Goal: Task Accomplishment & Management: Manage account settings

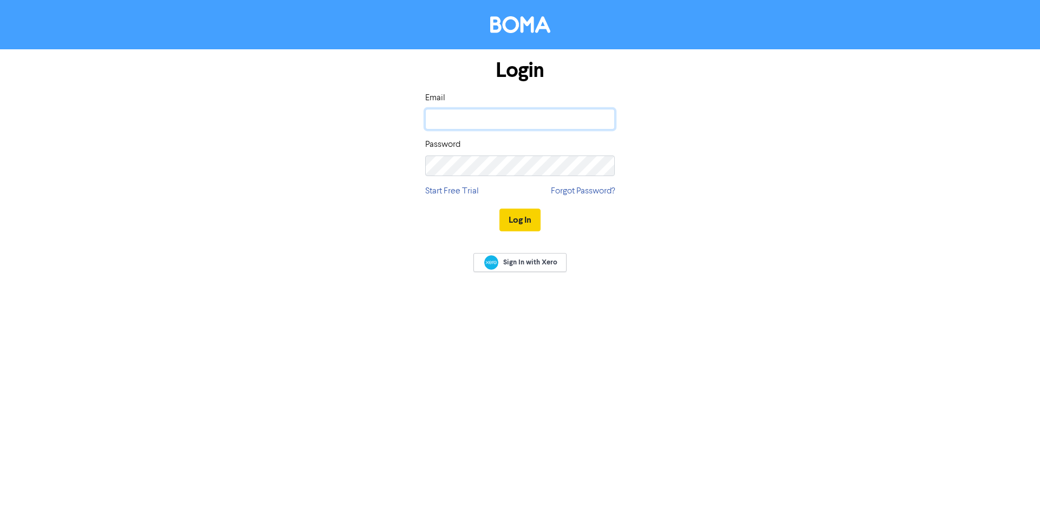
type input "[PERSON_NAME][EMAIL_ADDRESS][DOMAIN_NAME]"
click at [511, 221] on button "Log In" at bounding box center [519, 220] width 41 height 23
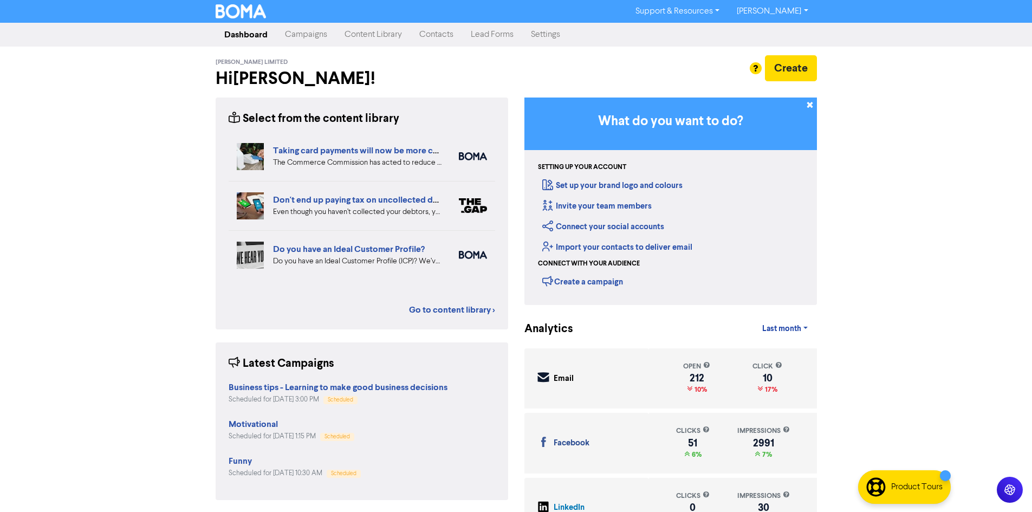
click at [447, 32] on link "Contacts" at bounding box center [436, 35] width 51 height 22
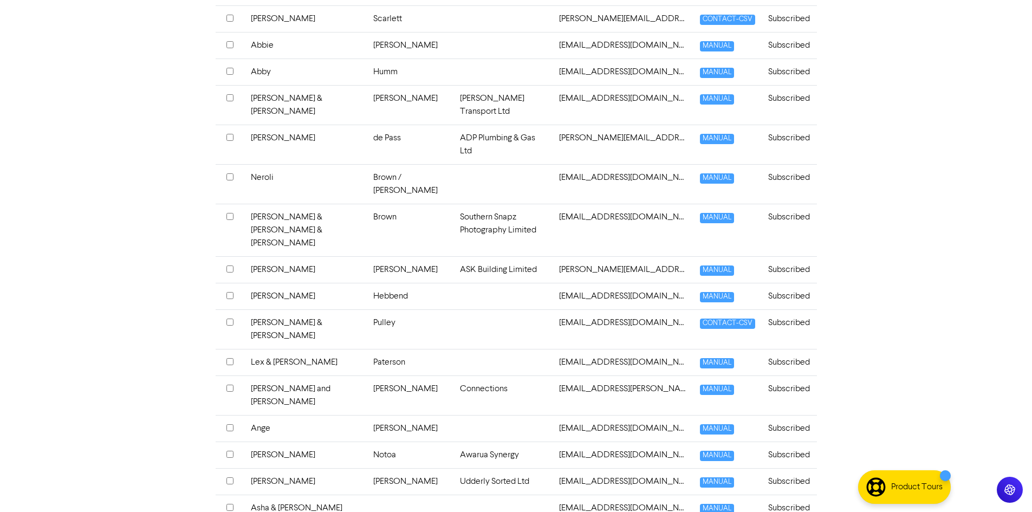
scroll to position [465, 0]
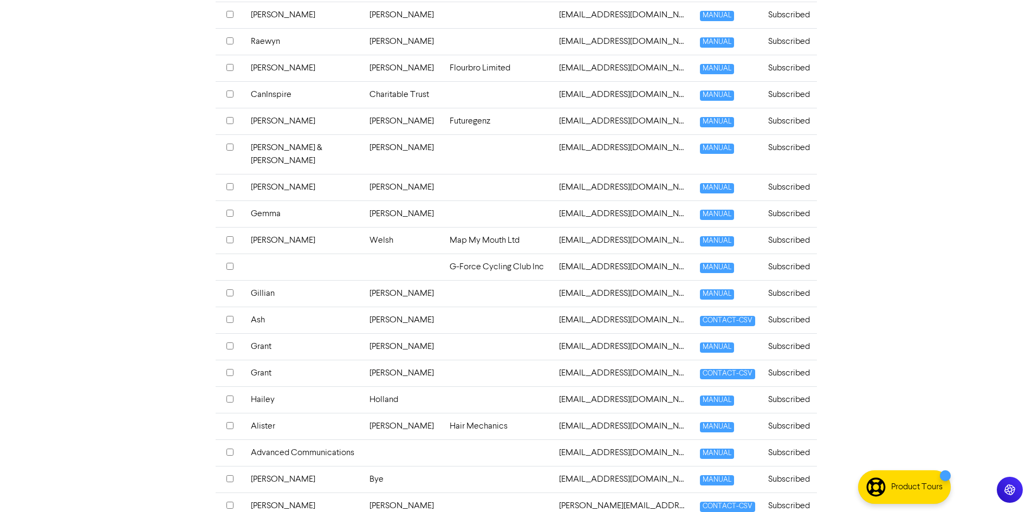
scroll to position [2569, 0]
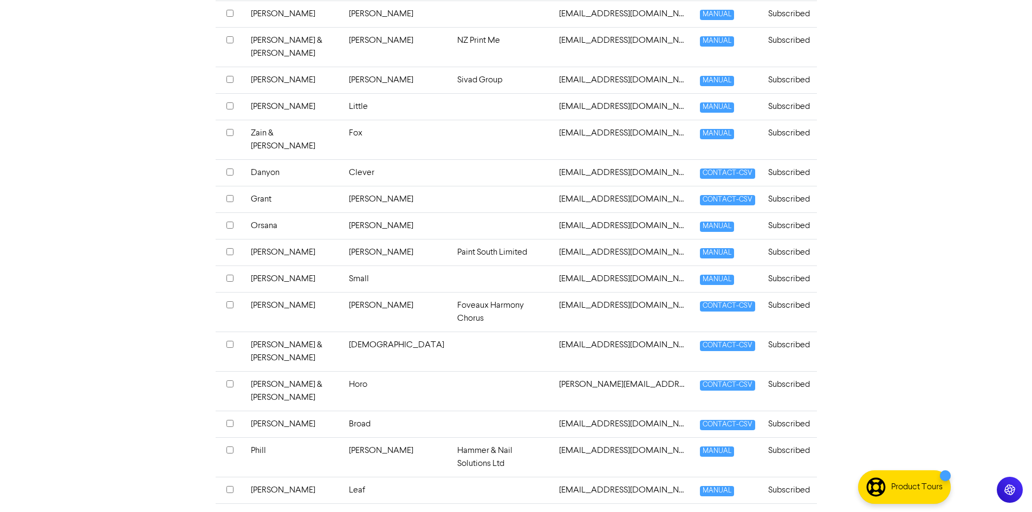
scroll to position [2526, 0]
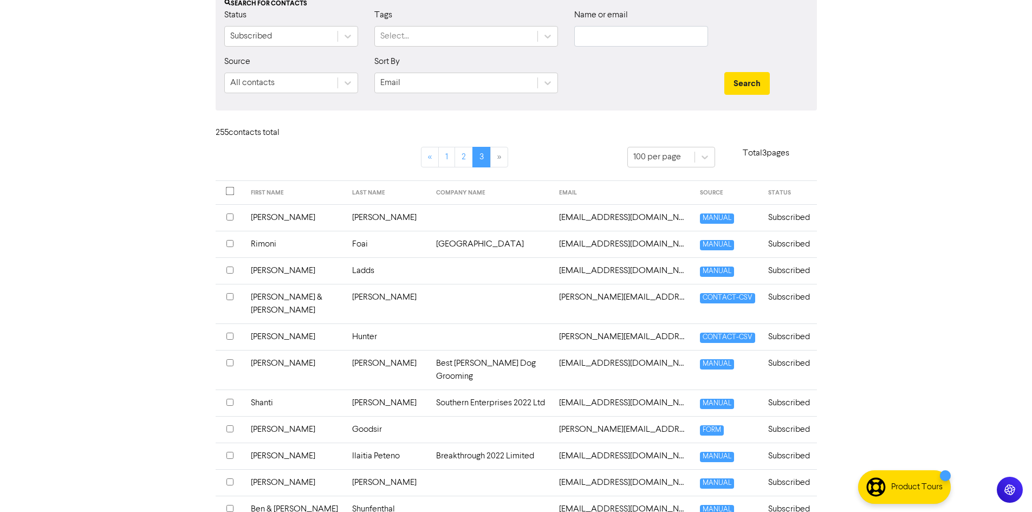
scroll to position [0, 0]
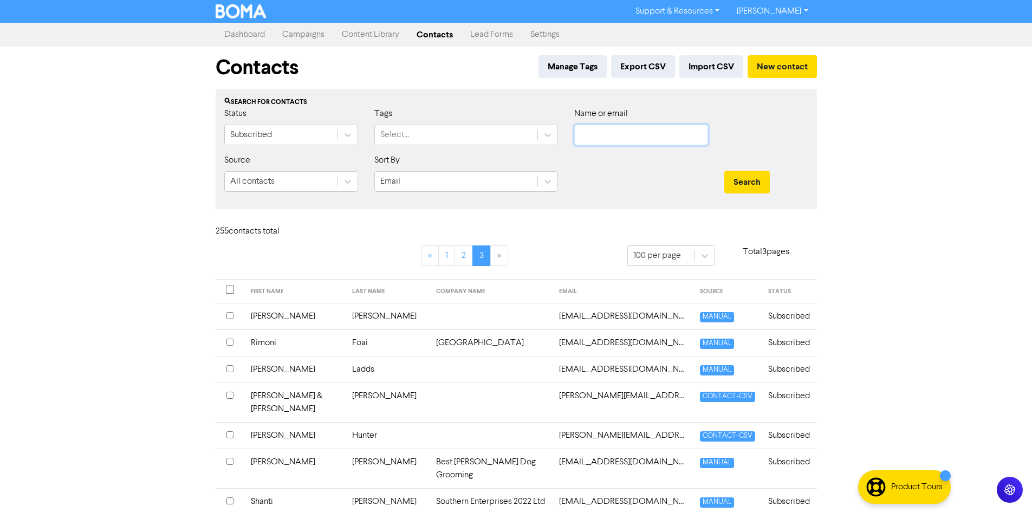
click at [628, 138] on input "text" at bounding box center [641, 135] width 134 height 21
type input "tom"
click at [724, 171] on button "Search" at bounding box center [746, 182] width 45 height 23
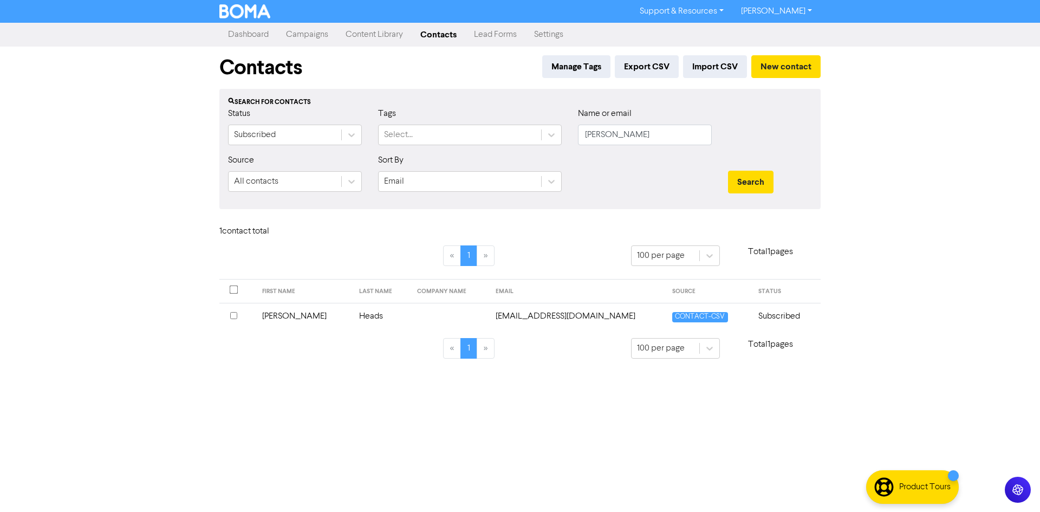
click at [281, 317] on td "Tom" at bounding box center [304, 316] width 97 height 27
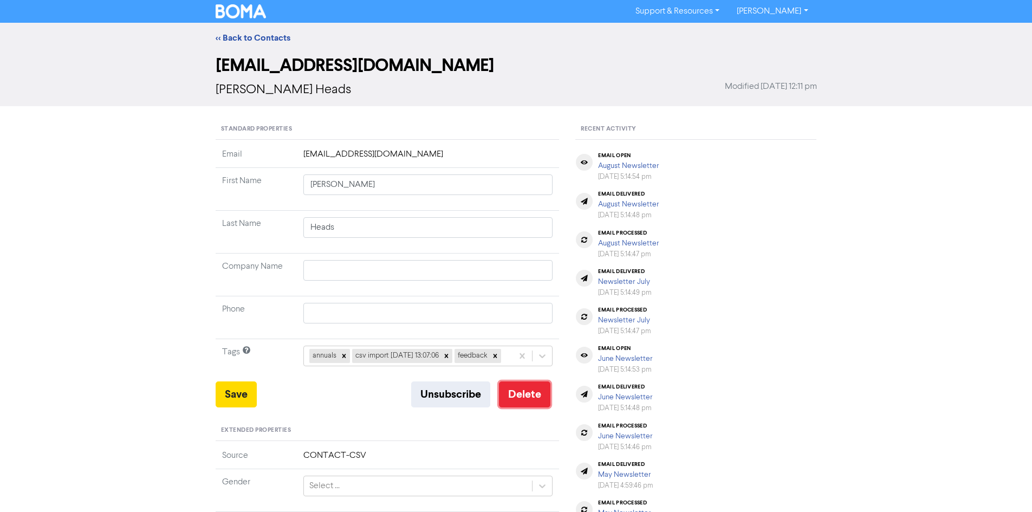
click at [526, 407] on button "Delete" at bounding box center [524, 394] width 51 height 26
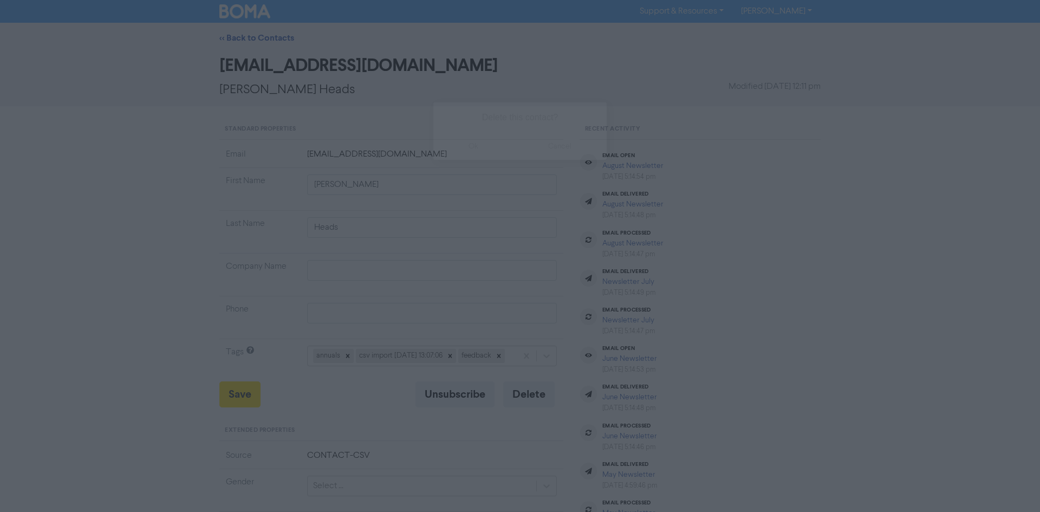
click at [474, 148] on button "ok" at bounding box center [473, 146] width 80 height 27
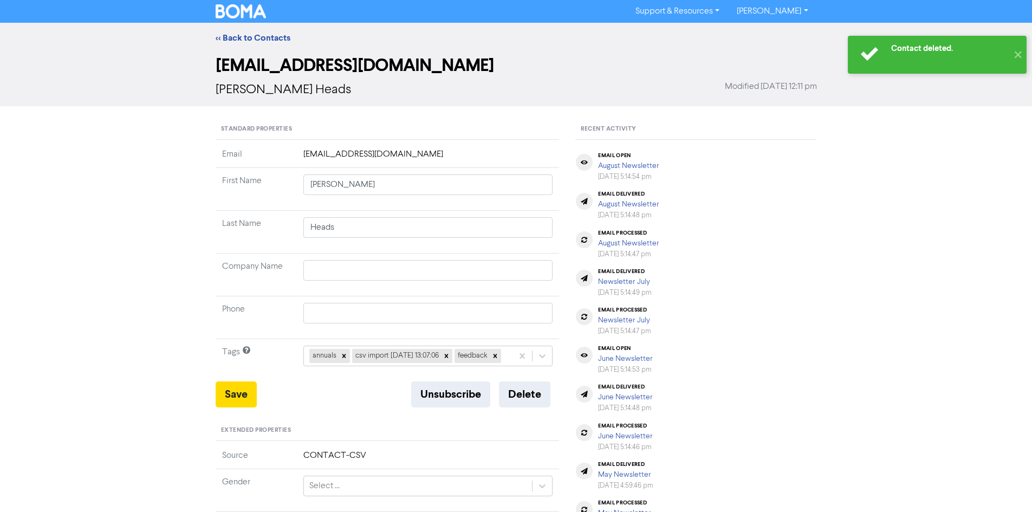
drag, startPoint x: 255, startPoint y: 14, endPoint x: 255, endPoint y: 20, distance: 6.0
click at [255, 14] on img at bounding box center [241, 11] width 51 height 14
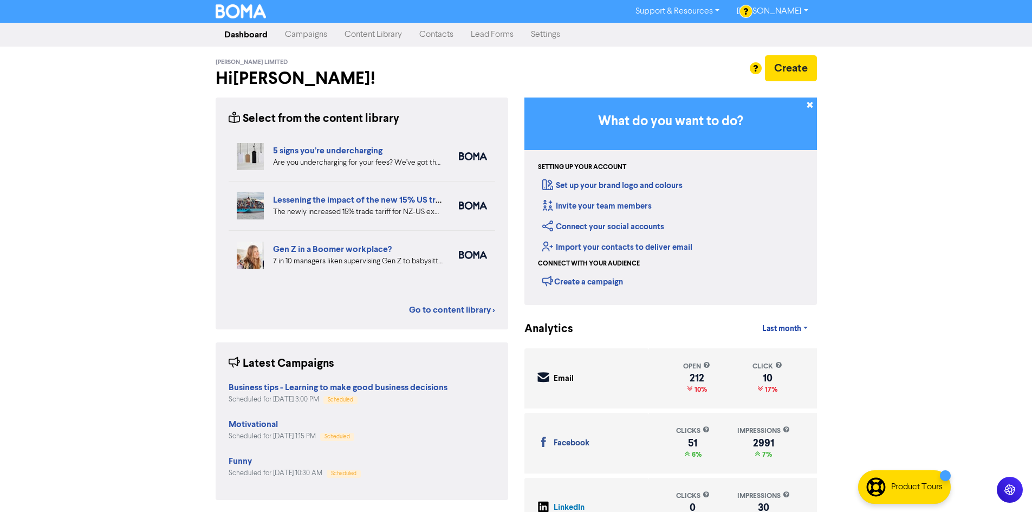
click at [442, 32] on link "Contacts" at bounding box center [436, 35] width 51 height 22
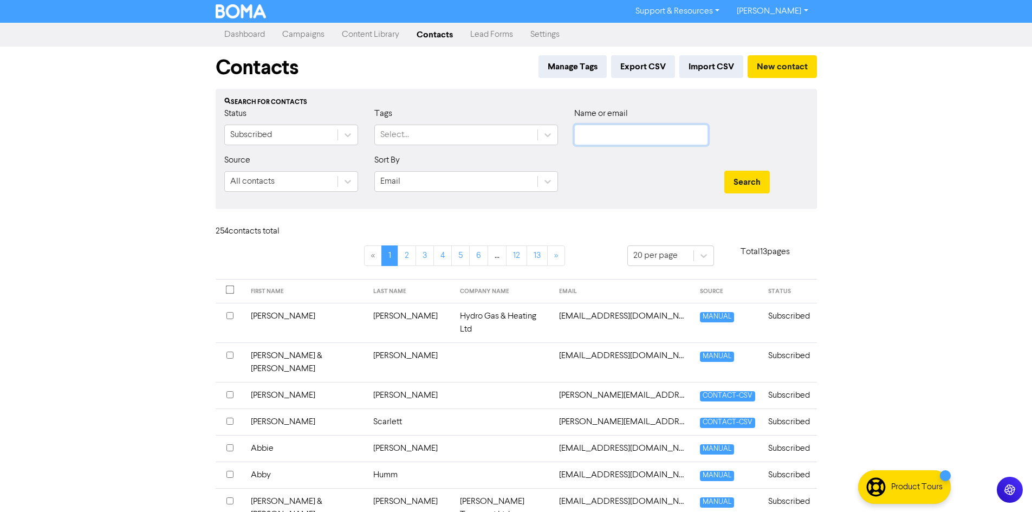
click at [608, 133] on input "text" at bounding box center [641, 135] width 134 height 21
type input "ezi"
click at [724, 171] on button "Search" at bounding box center [746, 182] width 45 height 23
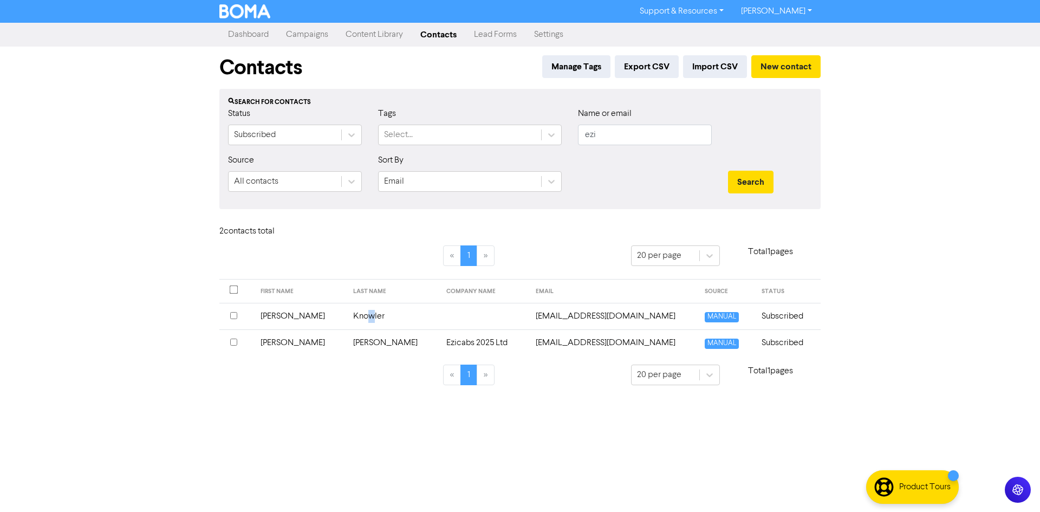
click at [354, 315] on td "Knowler" at bounding box center [393, 316] width 93 height 27
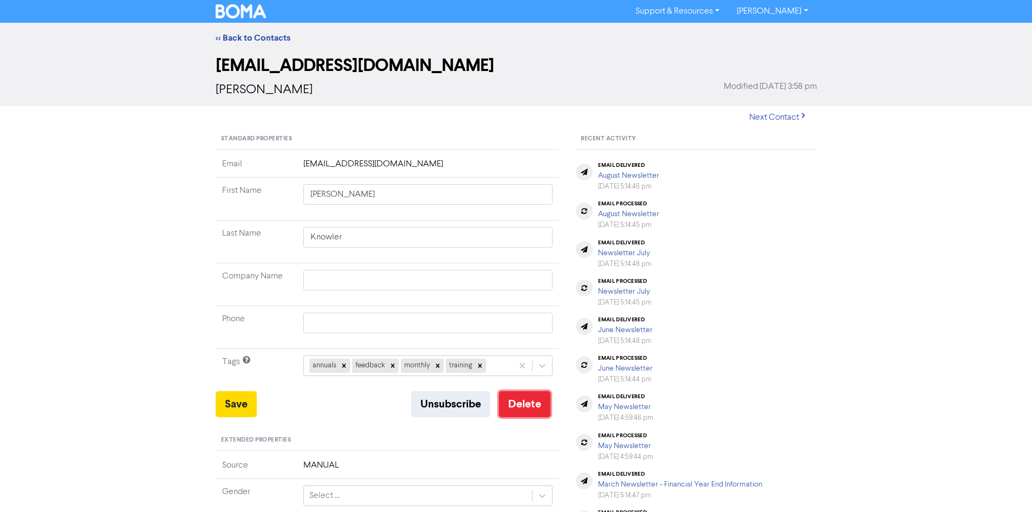
click at [517, 397] on button "Delete" at bounding box center [524, 404] width 51 height 26
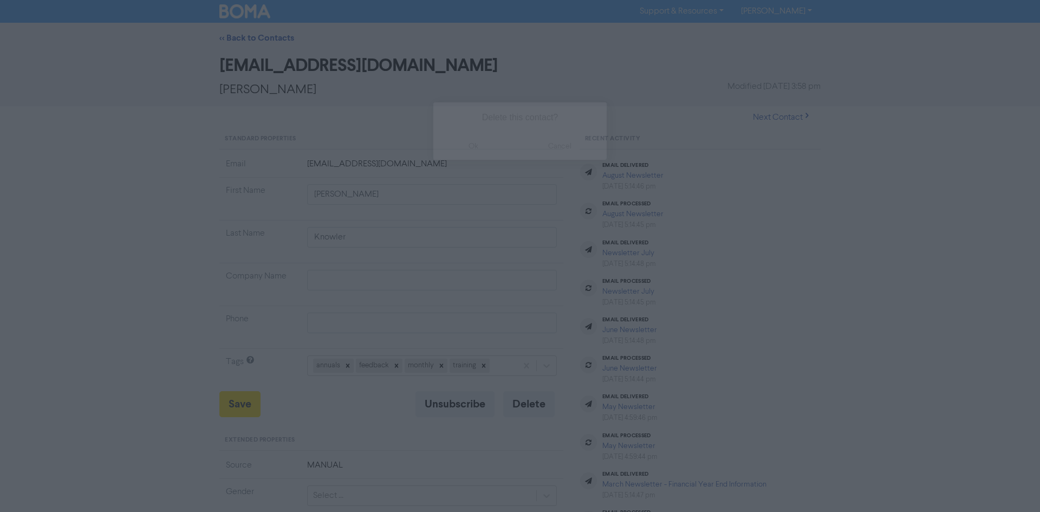
click at [472, 147] on button "ok" at bounding box center [473, 146] width 80 height 27
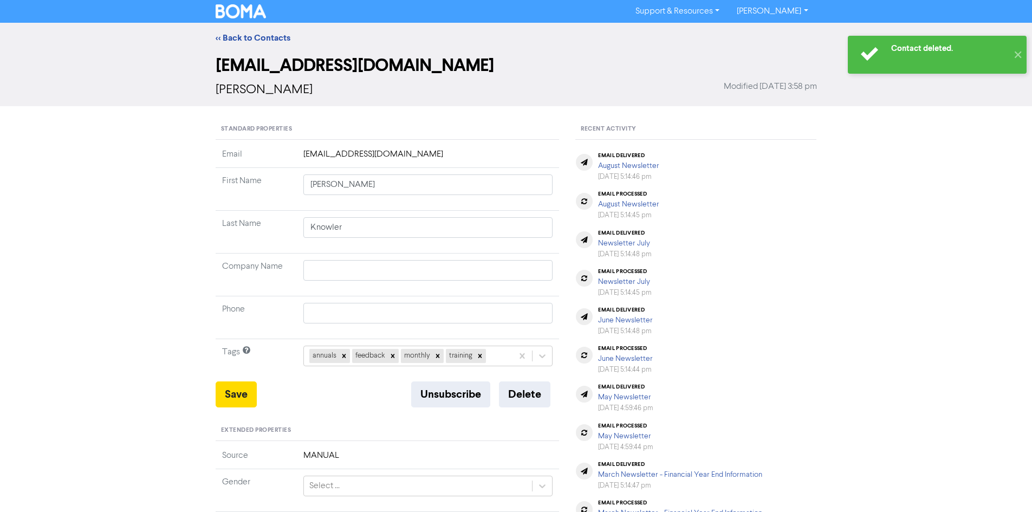
click at [250, 8] on img at bounding box center [241, 11] width 51 height 14
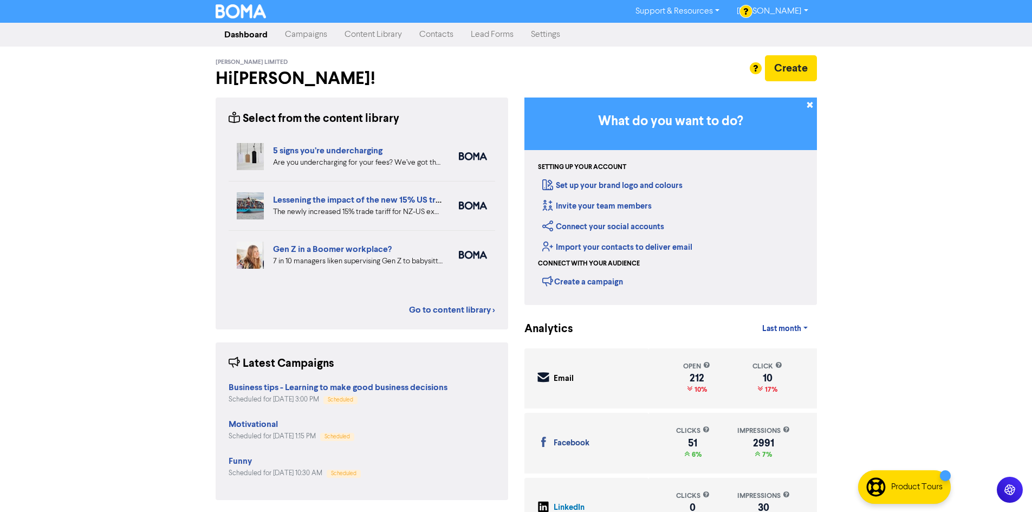
click at [440, 31] on link "Contacts" at bounding box center [436, 35] width 51 height 22
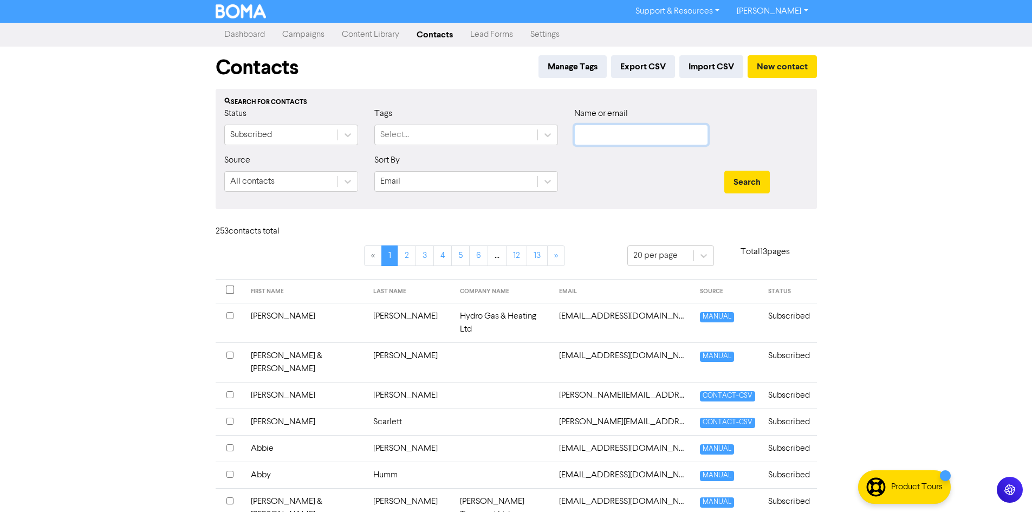
click at [616, 132] on input "text" at bounding box center [641, 135] width 134 height 21
type input "steph"
click at [724, 171] on button "Search" at bounding box center [746, 182] width 45 height 23
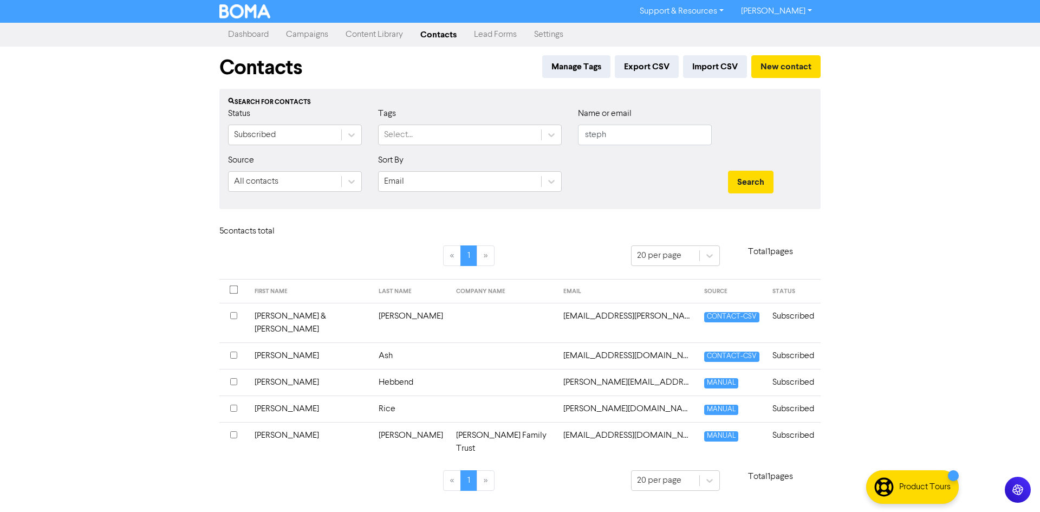
click at [297, 342] on td "[PERSON_NAME]" at bounding box center [310, 355] width 124 height 27
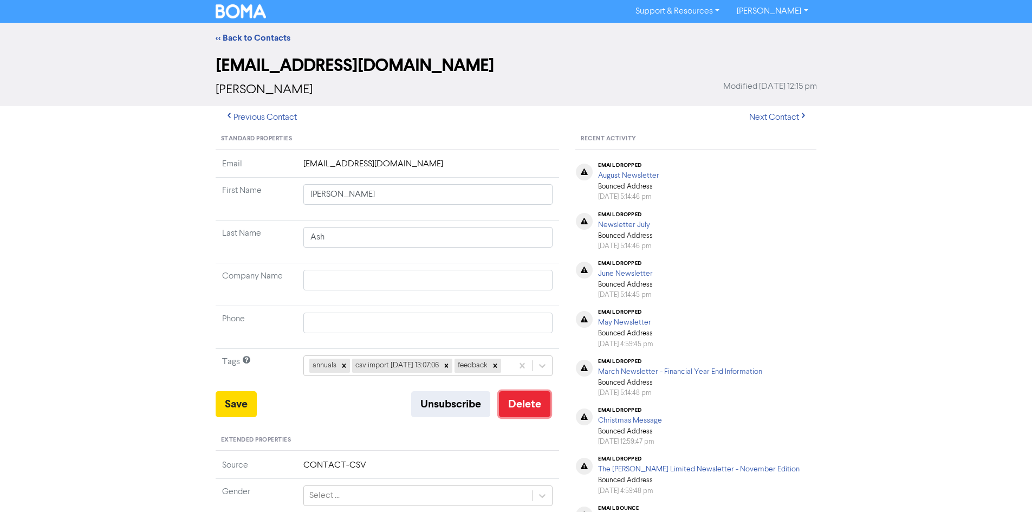
click at [515, 417] on button "Delete" at bounding box center [524, 404] width 51 height 26
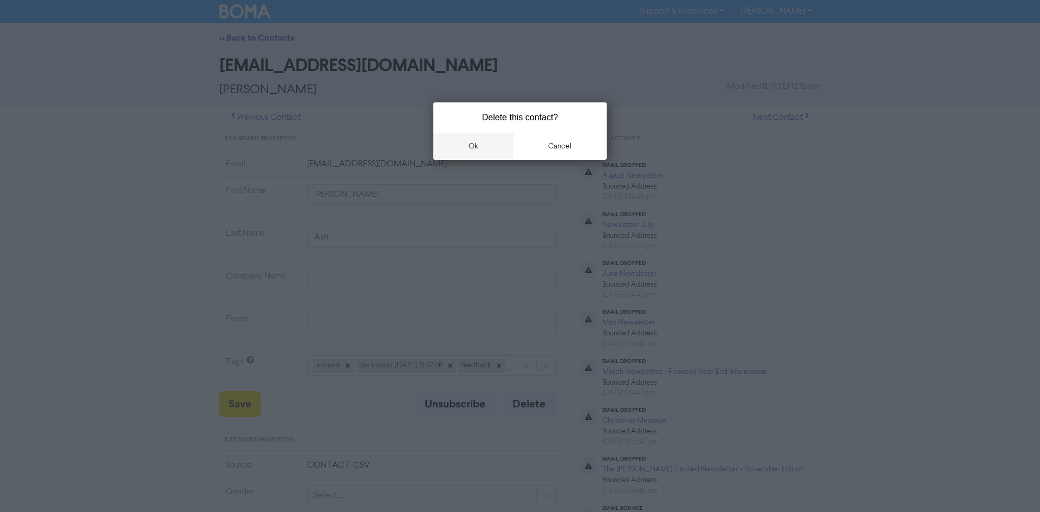
click at [466, 138] on button "ok" at bounding box center [473, 146] width 80 height 27
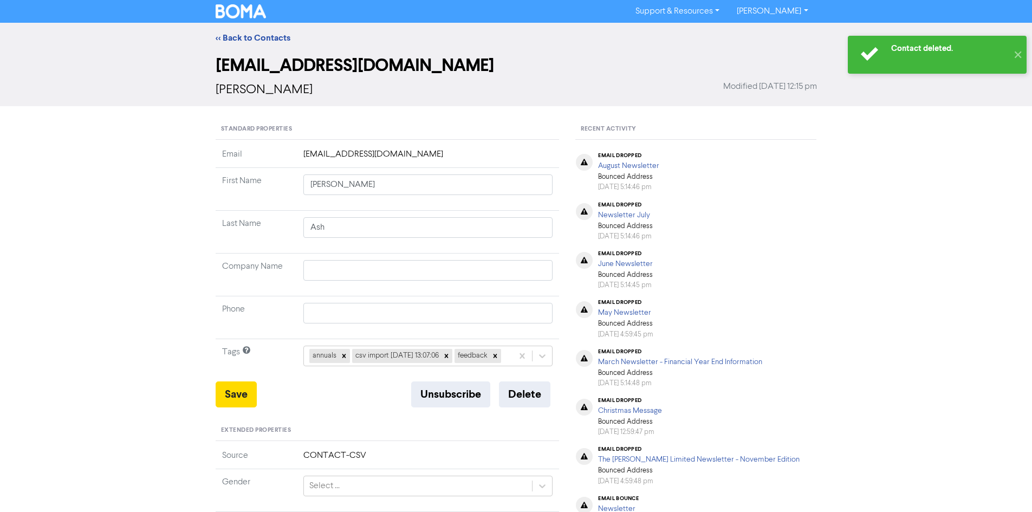
click at [254, 14] on img at bounding box center [241, 11] width 51 height 14
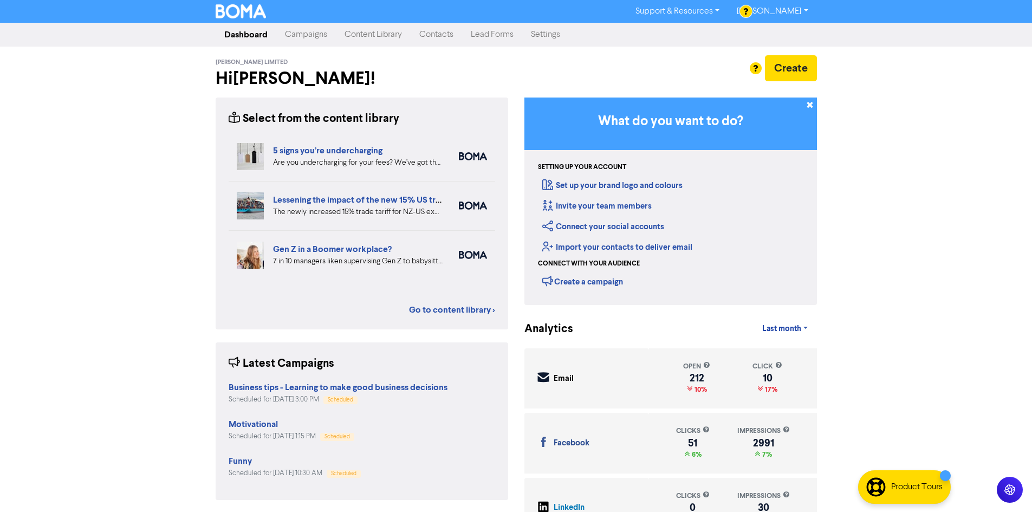
click at [427, 32] on link "Contacts" at bounding box center [436, 35] width 51 height 22
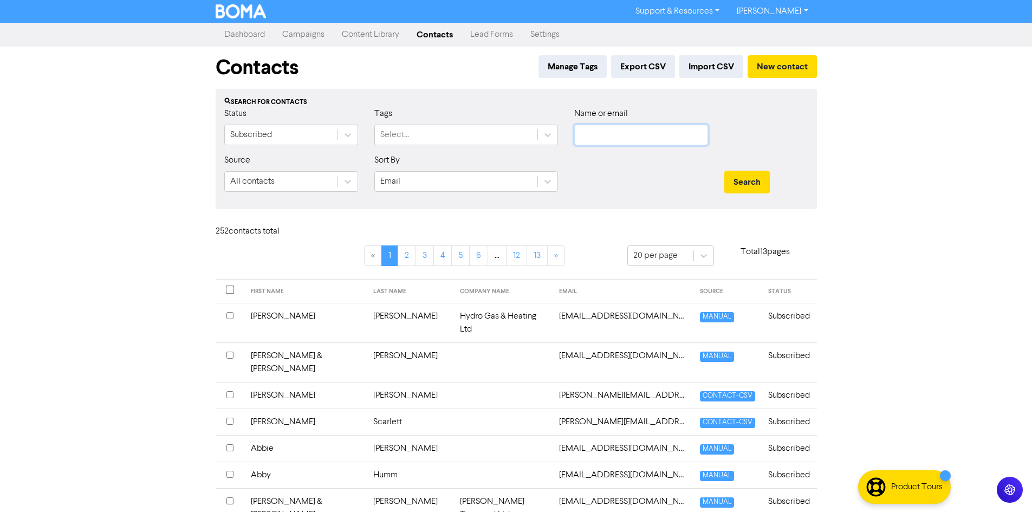
click at [598, 135] on input "text" at bounding box center [641, 135] width 134 height 21
type input "darren"
click at [724, 171] on button "Search" at bounding box center [746, 182] width 45 height 23
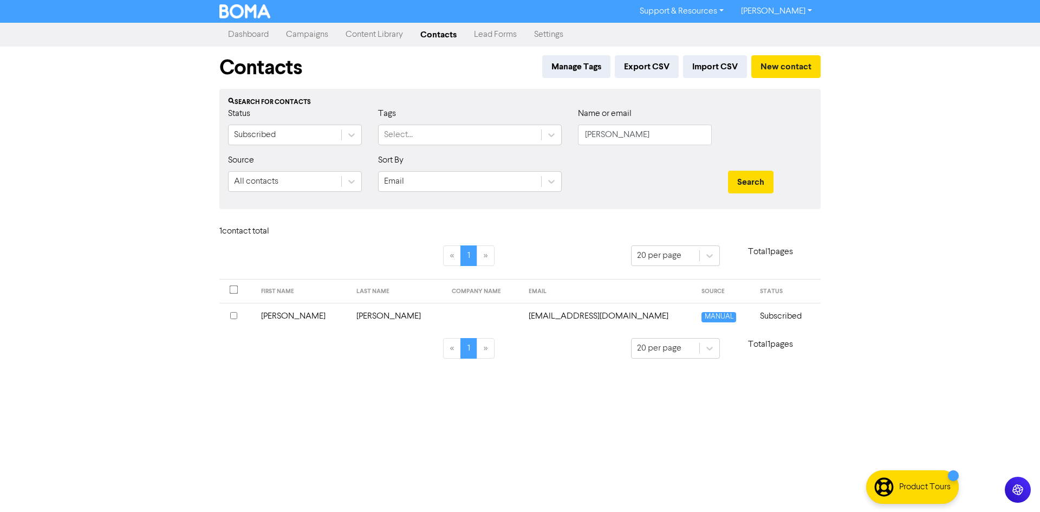
click at [454, 314] on td at bounding box center [483, 316] width 76 height 27
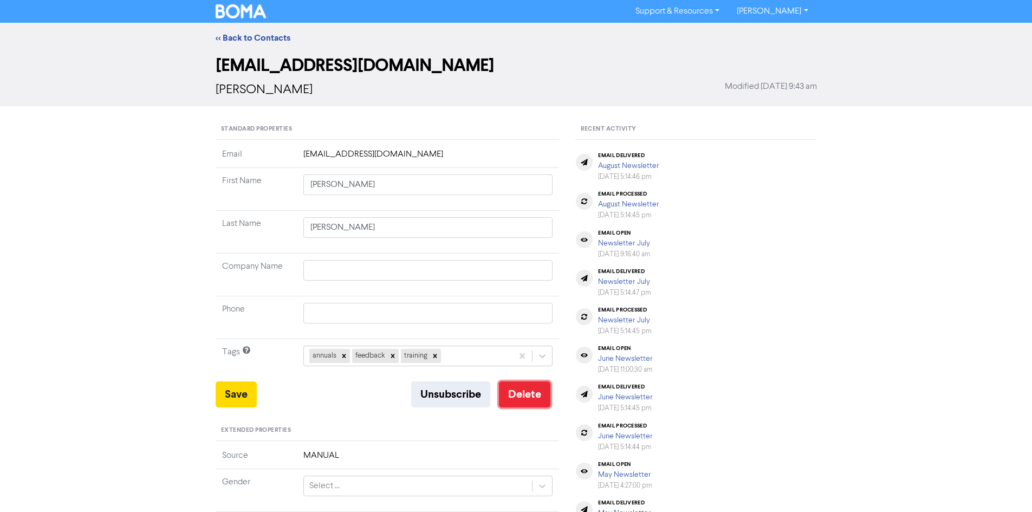
click at [530, 391] on button "Delete" at bounding box center [524, 394] width 51 height 26
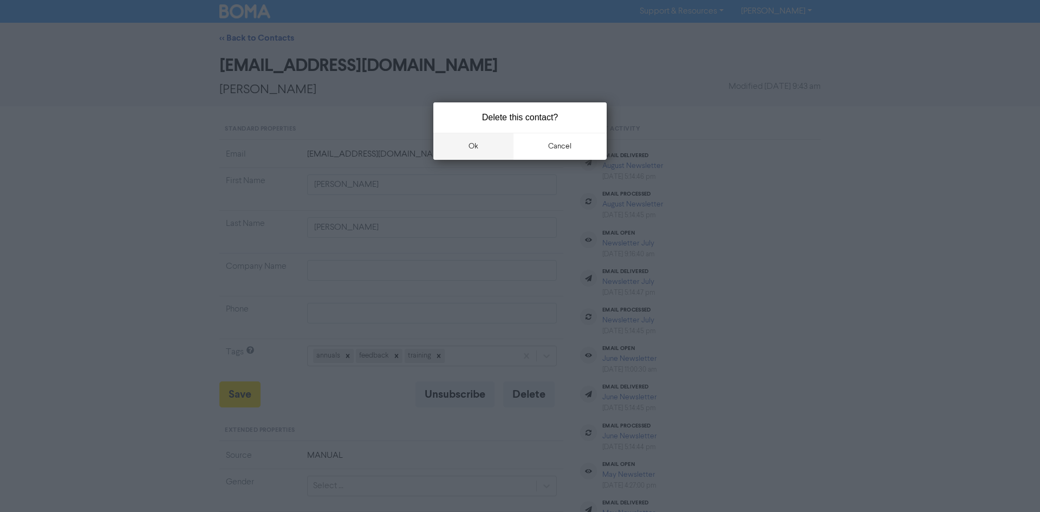
click at [474, 144] on button "ok" at bounding box center [473, 146] width 80 height 27
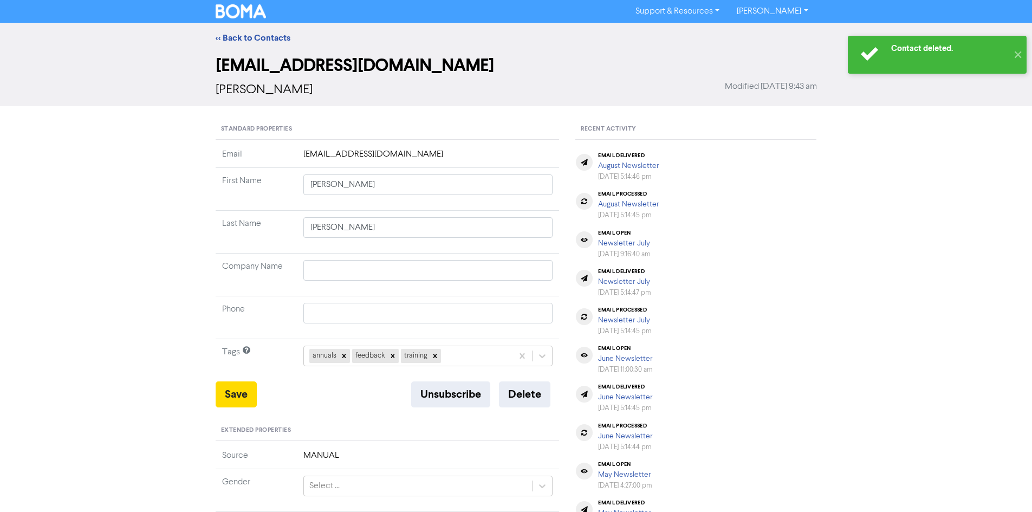
click at [250, 14] on img at bounding box center [241, 11] width 51 height 14
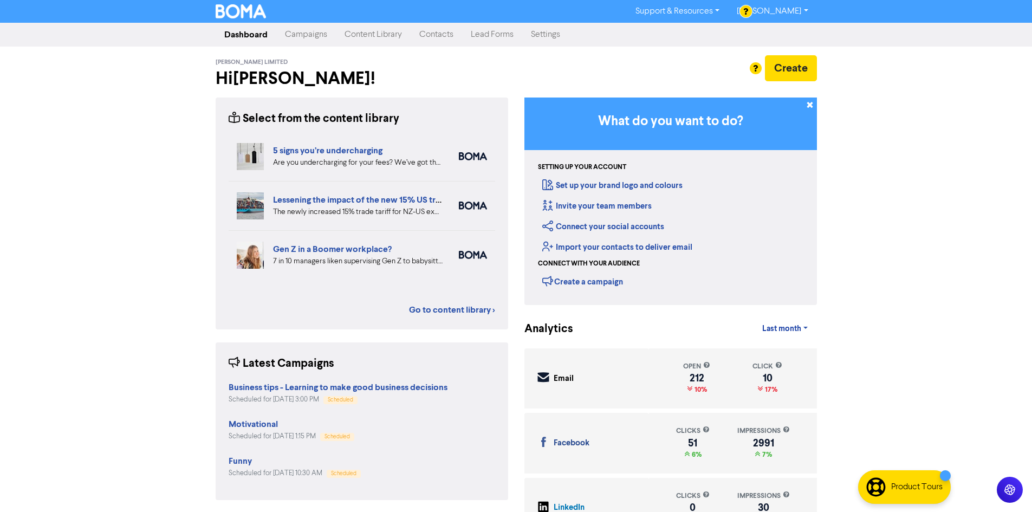
click at [437, 34] on link "Contacts" at bounding box center [436, 35] width 51 height 22
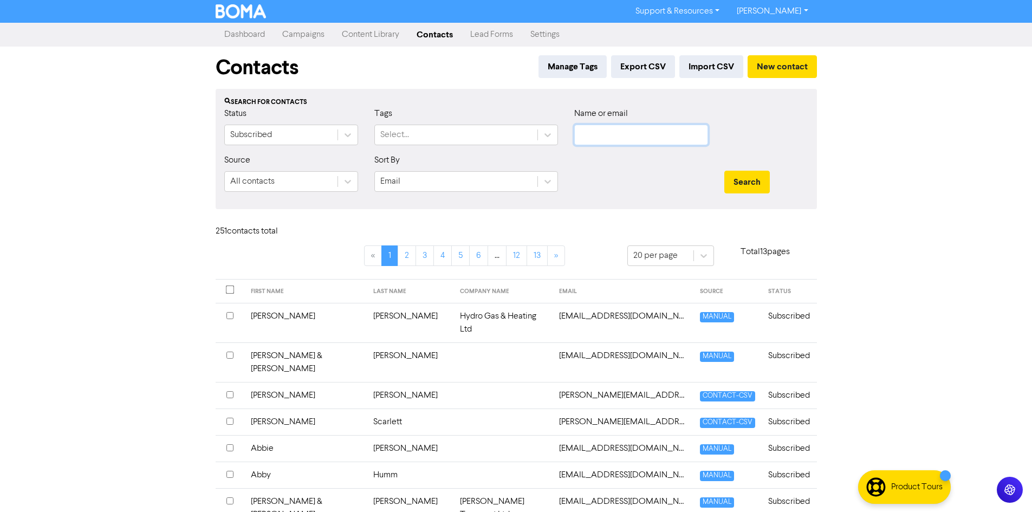
click at [593, 135] on input "text" at bounding box center [641, 135] width 134 height 21
click at [724, 171] on button "Search" at bounding box center [746, 182] width 45 height 23
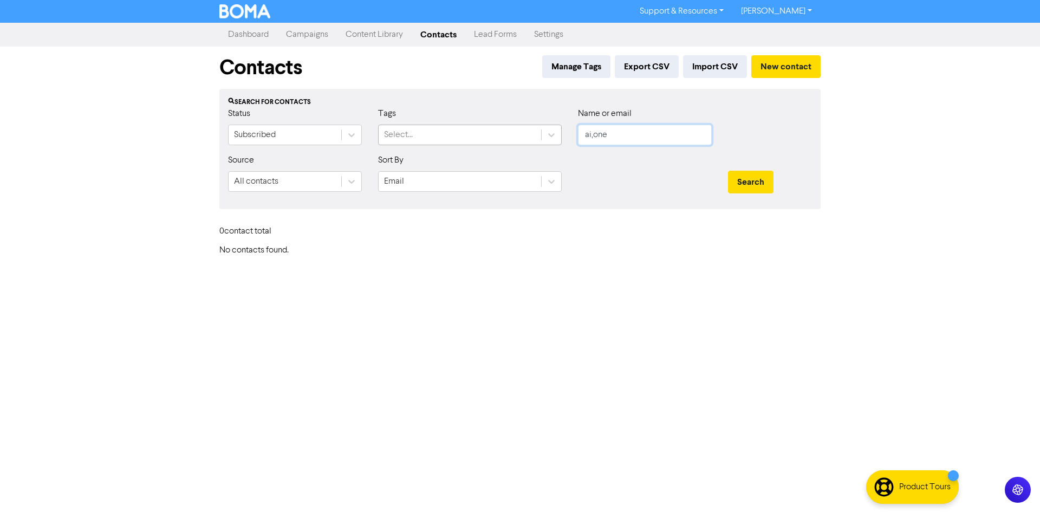
drag, startPoint x: 618, startPoint y: 138, endPoint x: 529, endPoint y: 131, distance: 89.6
click at [529, 131] on div "Status Subscribed Tags Select... Name or email ai,one" at bounding box center [520, 130] width 600 height 47
click at [728, 171] on button "Search" at bounding box center [750, 182] width 45 height 23
click at [747, 180] on button "Search" at bounding box center [750, 182] width 45 height 23
click at [628, 140] on input "simone" at bounding box center [645, 135] width 134 height 21
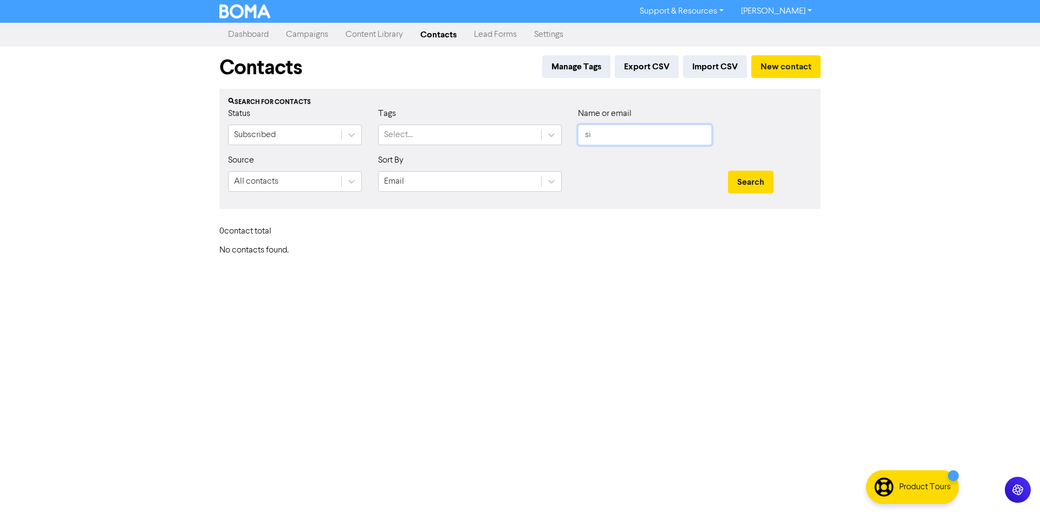
type input "s"
click at [728, 171] on button "Search" at bounding box center [750, 182] width 45 height 23
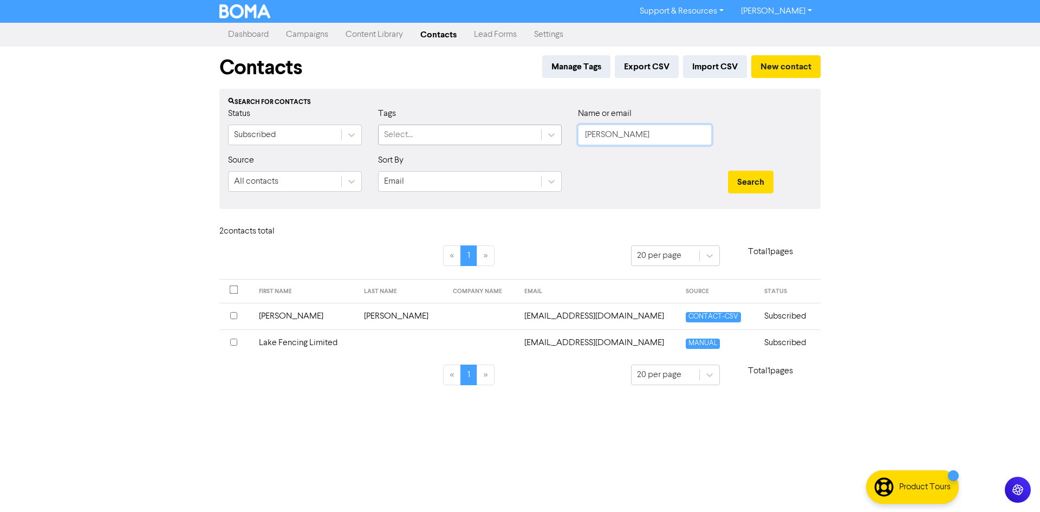
drag, startPoint x: 628, startPoint y: 138, endPoint x: 544, endPoint y: 125, distance: 85.0
click at [544, 125] on div "Status Subscribed Tags Select... Name or email bob" at bounding box center [520, 130] width 600 height 47
type input "hughes"
click at [728, 171] on button "Search" at bounding box center [750, 182] width 45 height 23
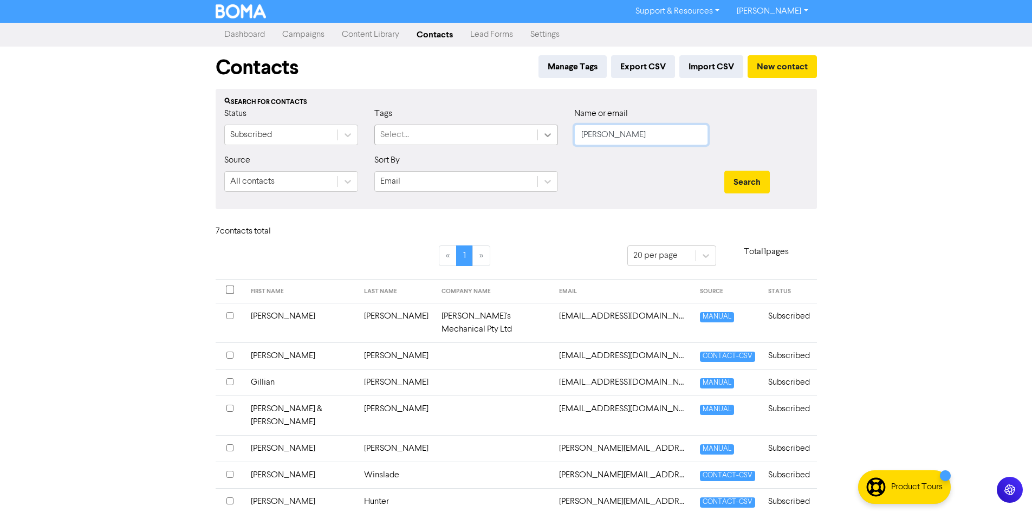
drag, startPoint x: 612, startPoint y: 141, endPoint x: 554, endPoint y: 134, distance: 58.4
click at [554, 134] on div "Status Subscribed Tags Select... Name or email hughes" at bounding box center [516, 130] width 600 height 47
type input "r"
type input "tyla"
click at [724, 171] on button "Search" at bounding box center [746, 182] width 45 height 23
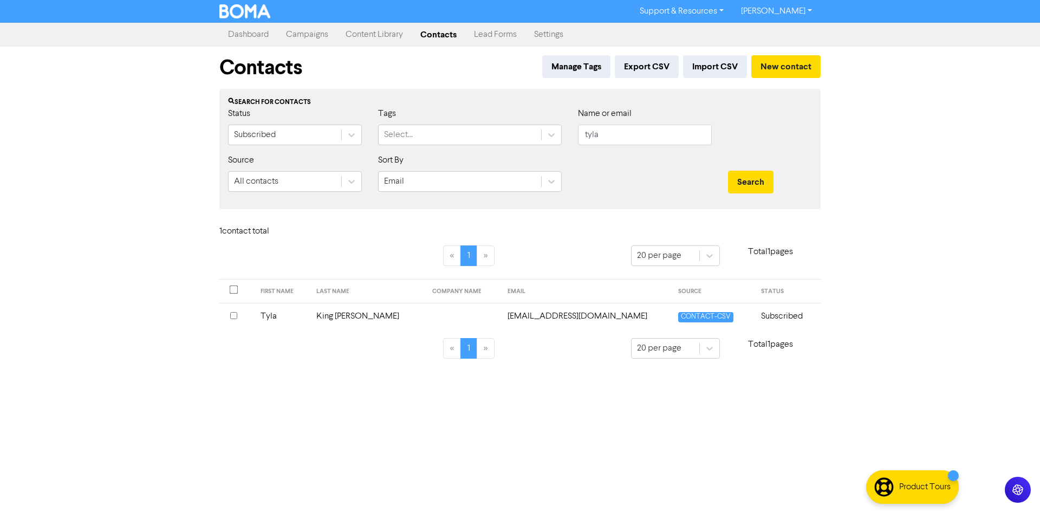
click at [433, 314] on td at bounding box center [463, 316] width 75 height 27
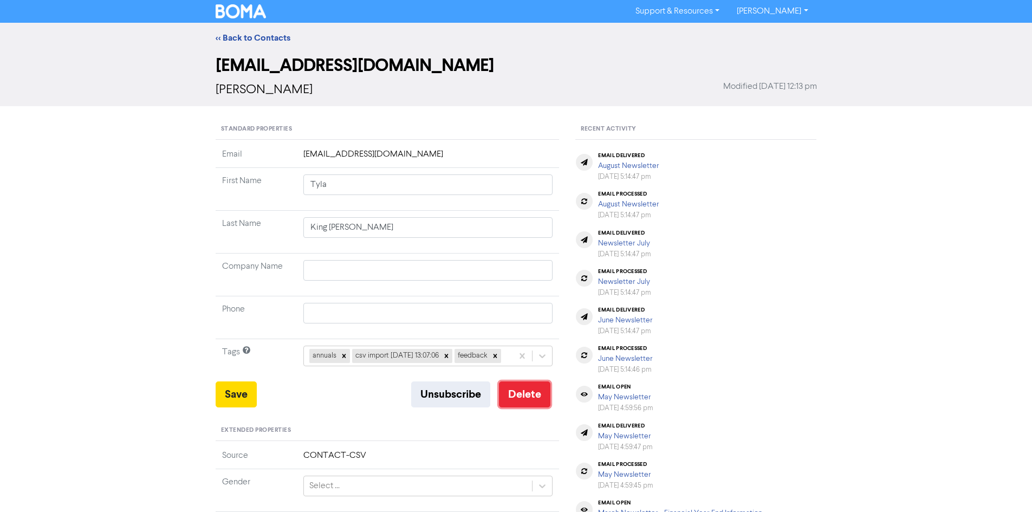
click at [523, 407] on button "Delete" at bounding box center [524, 394] width 51 height 26
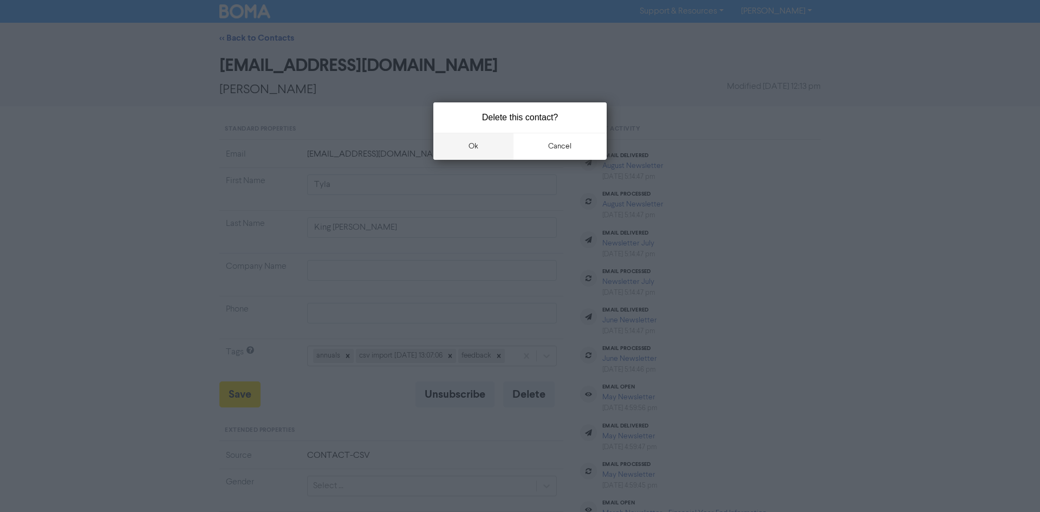
click at [476, 154] on button "ok" at bounding box center [473, 146] width 80 height 27
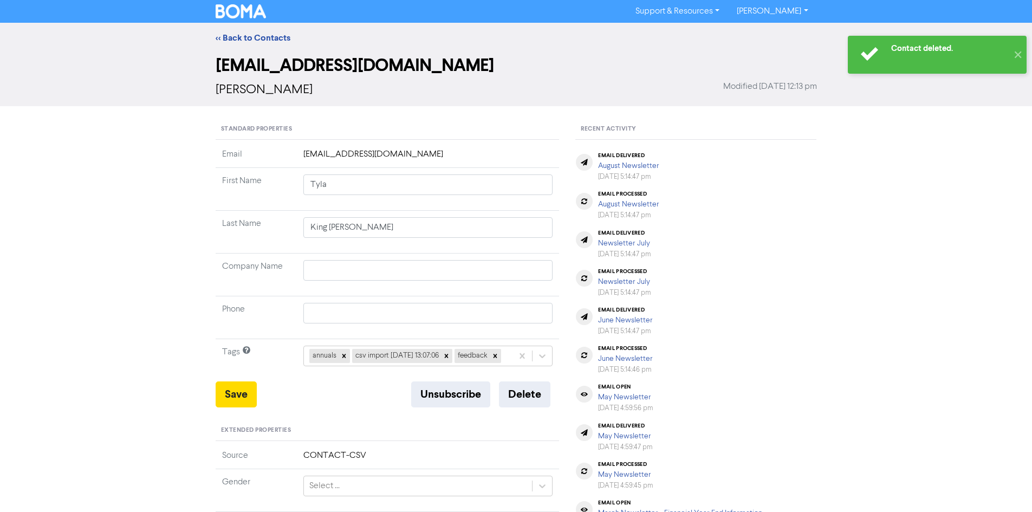
click at [245, 9] on img at bounding box center [241, 11] width 51 height 14
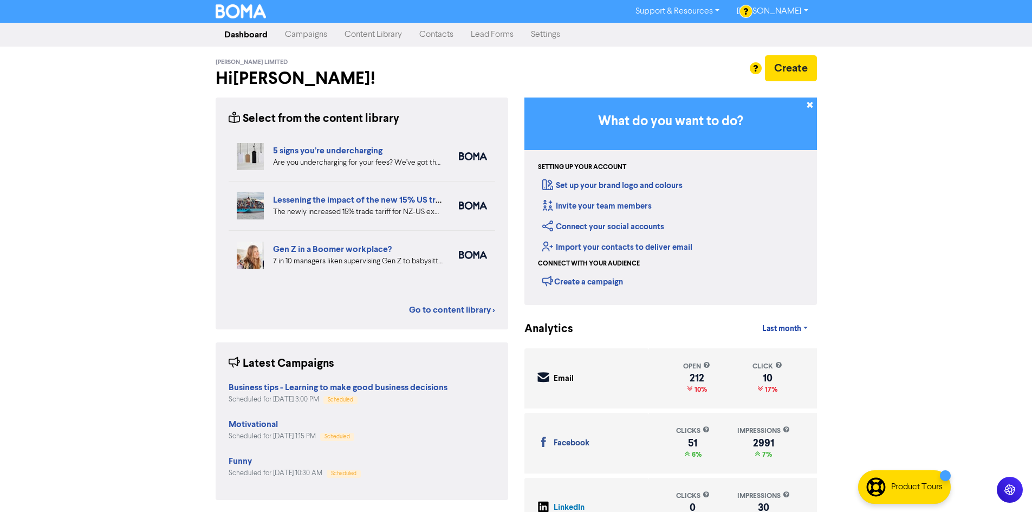
click at [438, 40] on link "Contacts" at bounding box center [436, 35] width 51 height 22
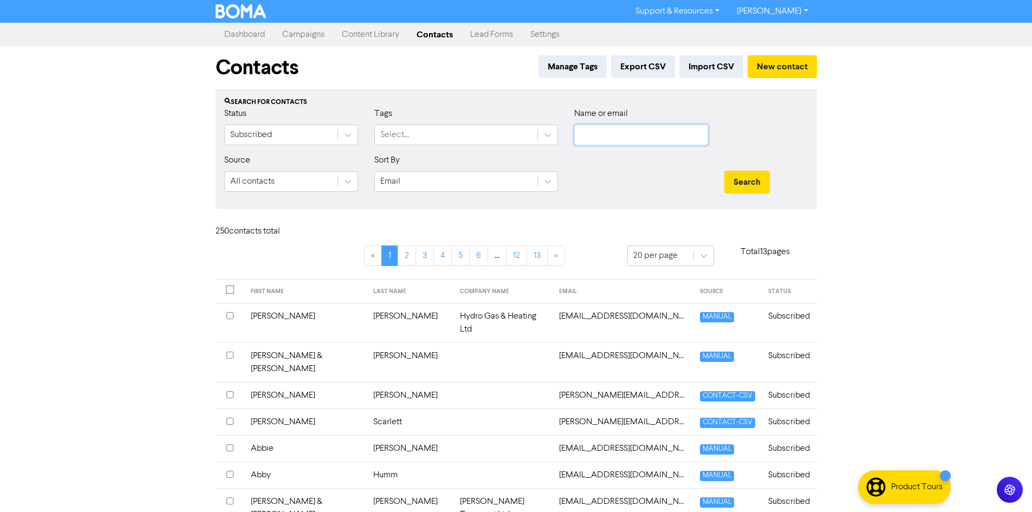
click at [603, 132] on input "text" at bounding box center [641, 135] width 134 height 21
type input "vcon"
click at [724, 171] on button "Search" at bounding box center [746, 182] width 45 height 23
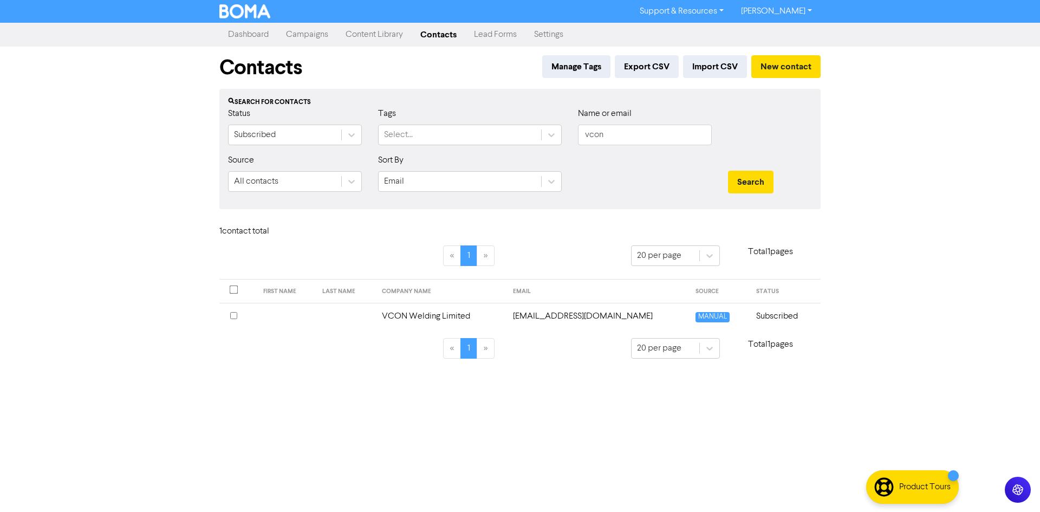
click at [477, 317] on td "VCON Welding Limited" at bounding box center [440, 316] width 131 height 27
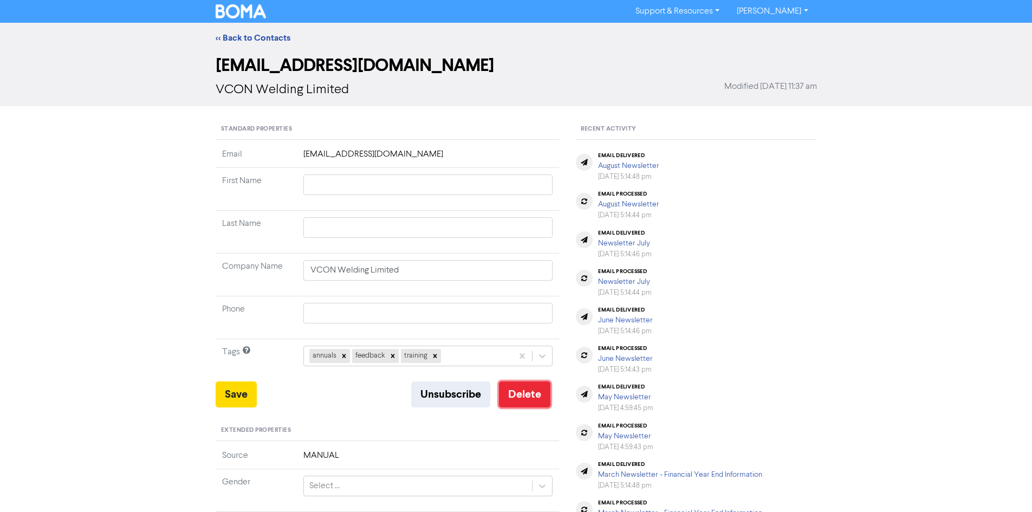
click at [518, 389] on button "Delete" at bounding box center [524, 394] width 51 height 26
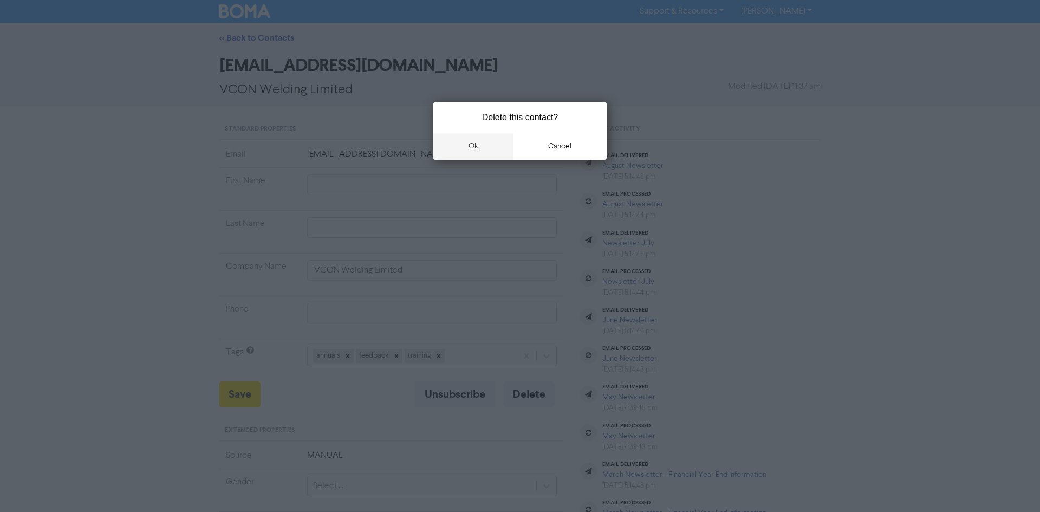
click at [462, 141] on button "ok" at bounding box center [473, 146] width 80 height 27
